Goal: Task Accomplishment & Management: Use online tool/utility

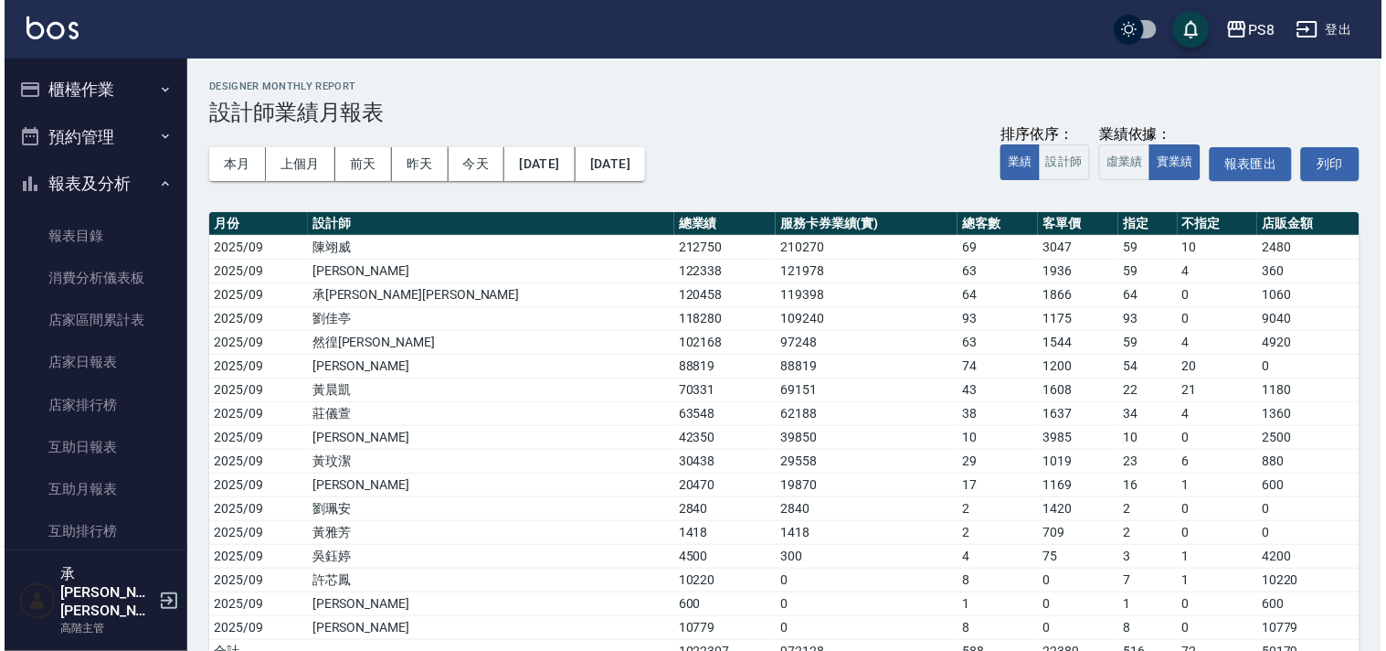
scroll to position [507, 0]
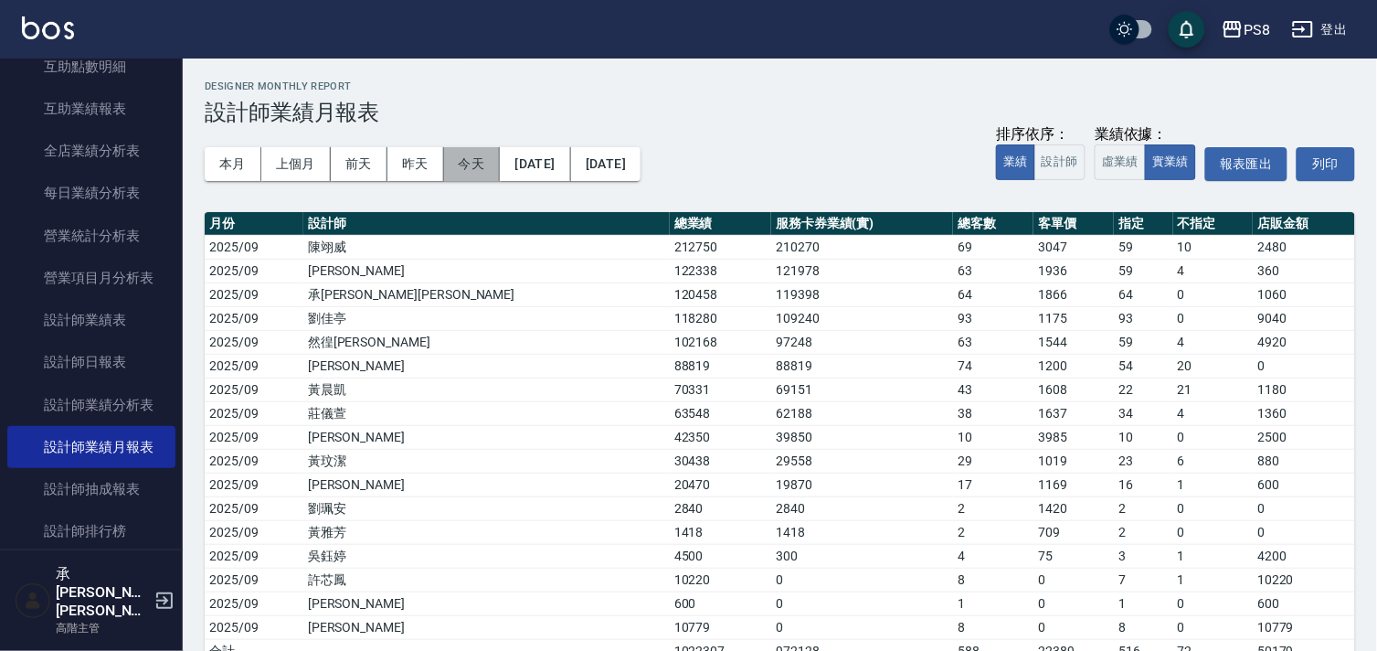
click at [480, 172] on button "今天" at bounding box center [472, 164] width 57 height 34
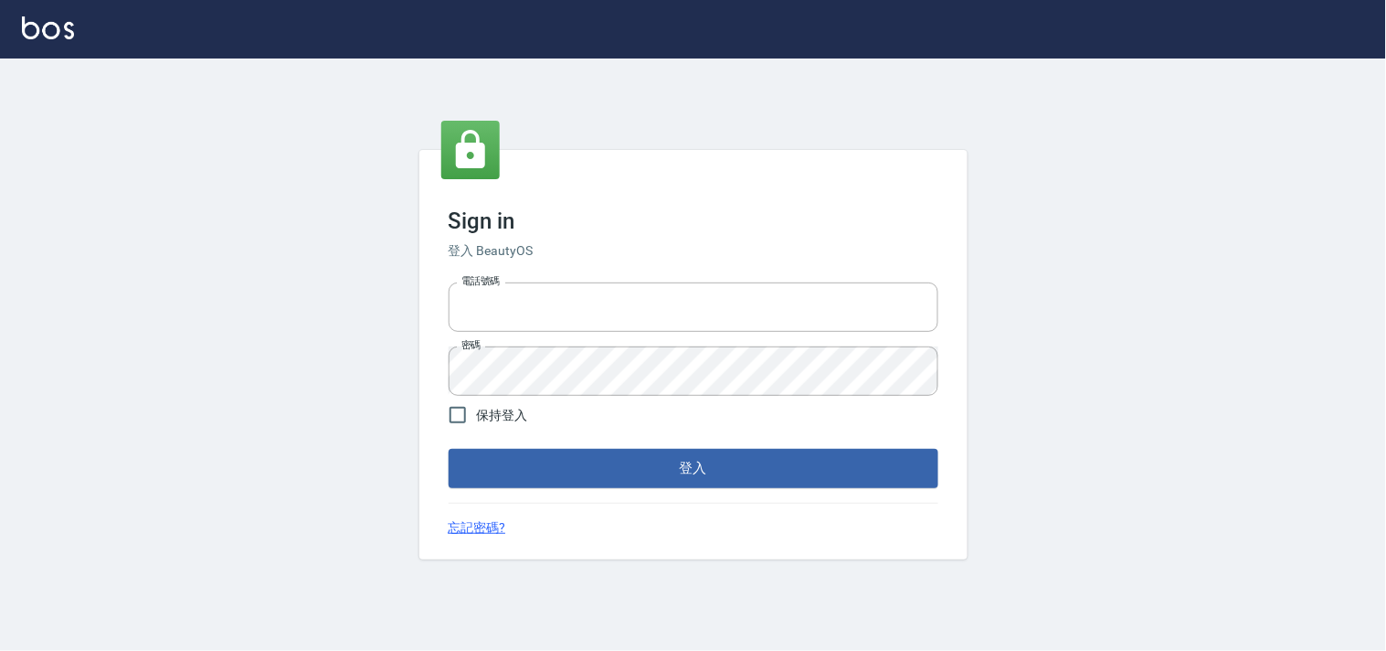
type input "0938215660"
drag, startPoint x: 497, startPoint y: 412, endPoint x: 508, endPoint y: 426, distance: 17.6
click at [497, 411] on span "保持登入" at bounding box center [502, 415] width 51 height 19
click at [477, 411] on input "保持登入" at bounding box center [458, 415] width 38 height 38
checkbox input "true"
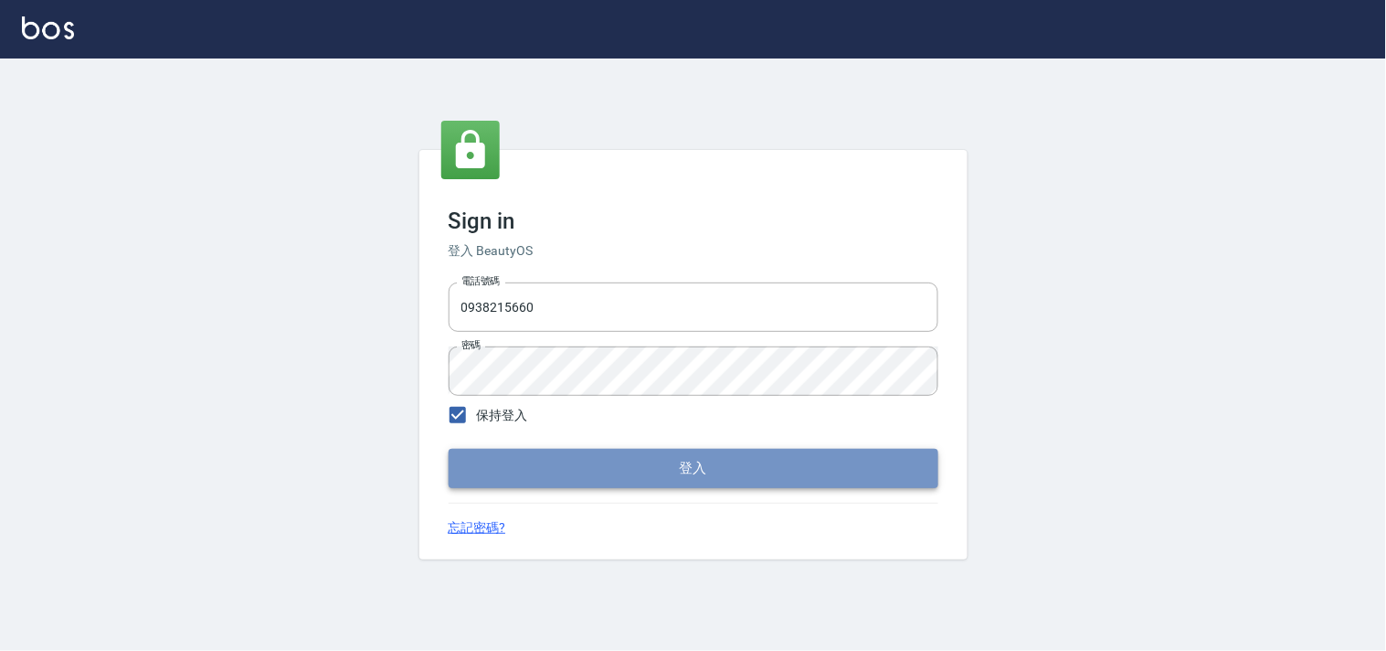
click at [558, 464] on button "登入" at bounding box center [694, 468] width 490 height 38
